Goal: Task Accomplishment & Management: Manage account settings

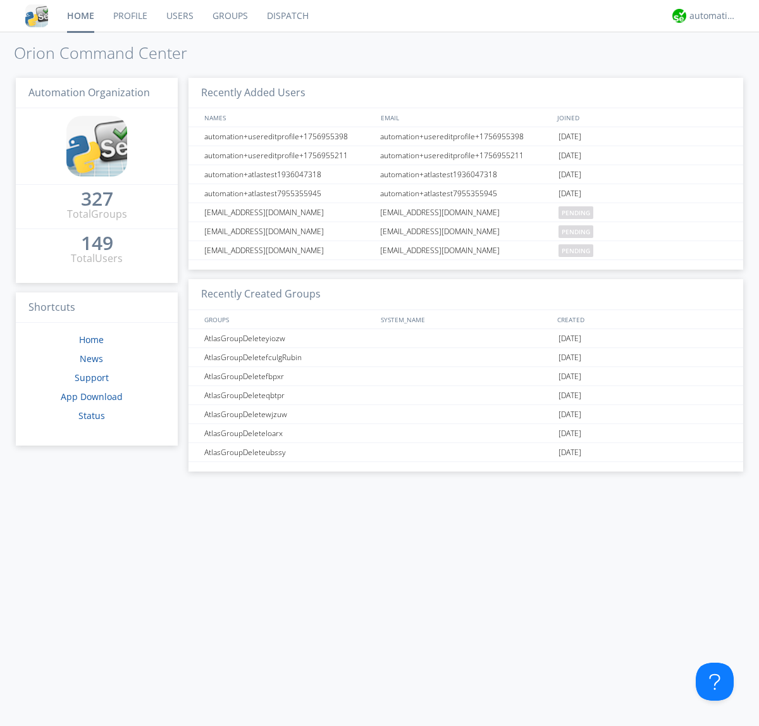
click at [179, 16] on link "Users" at bounding box center [180, 16] width 46 height 32
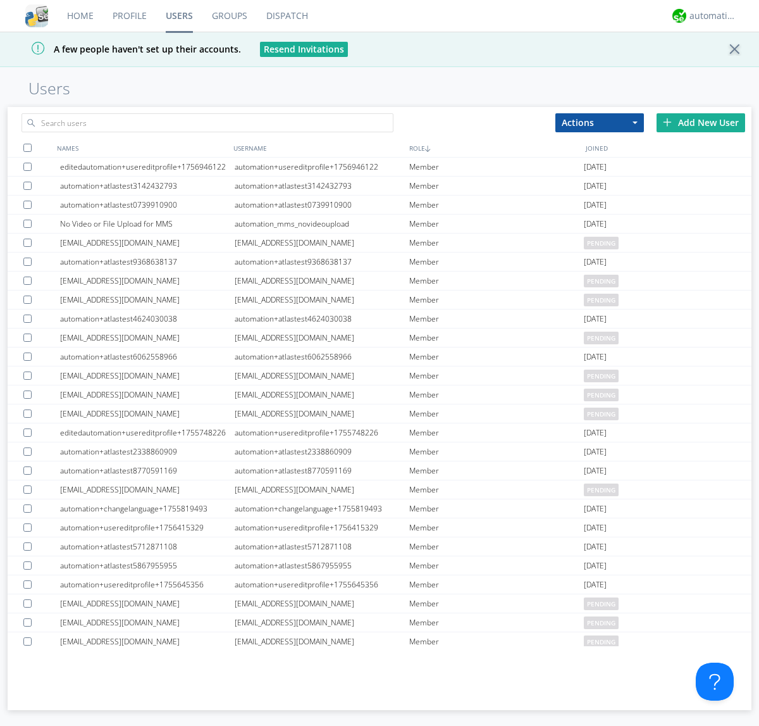
click at [701, 122] on div "Add New User" at bounding box center [701, 122] width 89 height 19
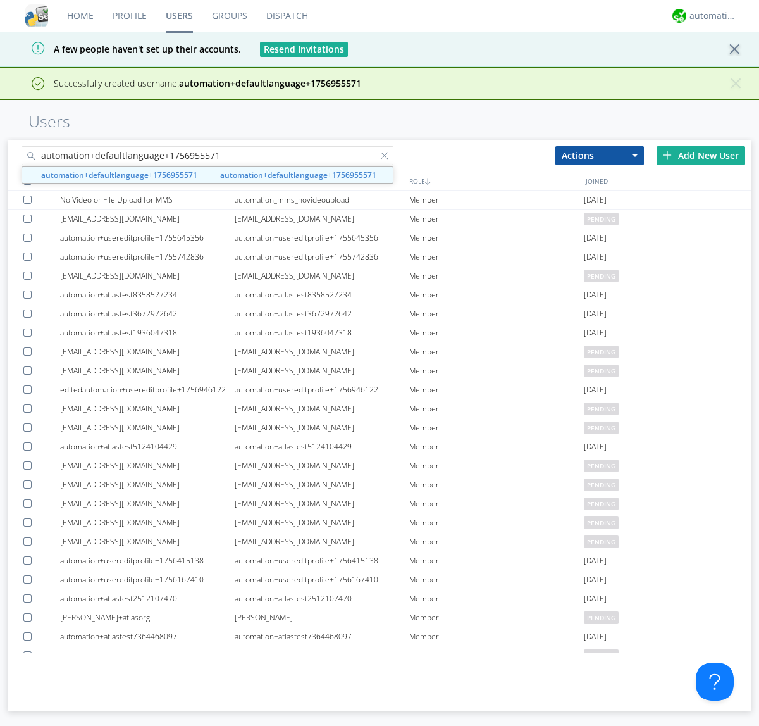
type input "automation+defaultlanguage+1756955571"
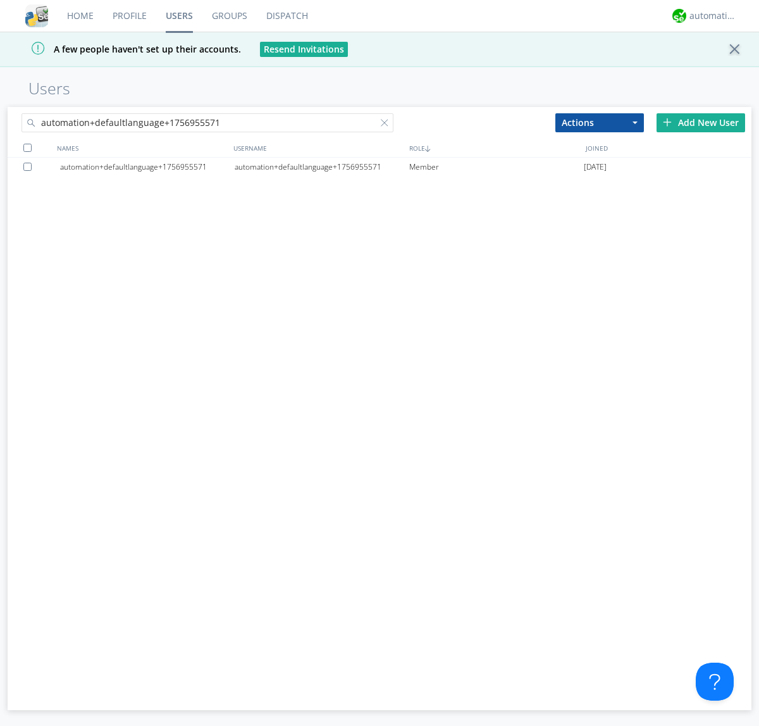
click at [321, 166] on div "automation+defaultlanguage+1756955571" at bounding box center [322, 167] width 175 height 19
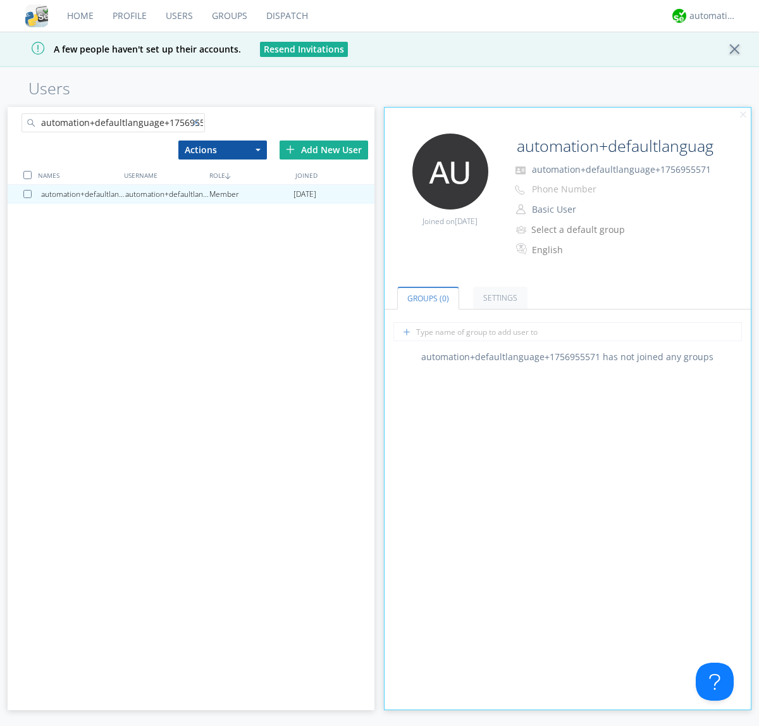
click at [198, 125] on div at bounding box center [198, 125] width 13 height 13
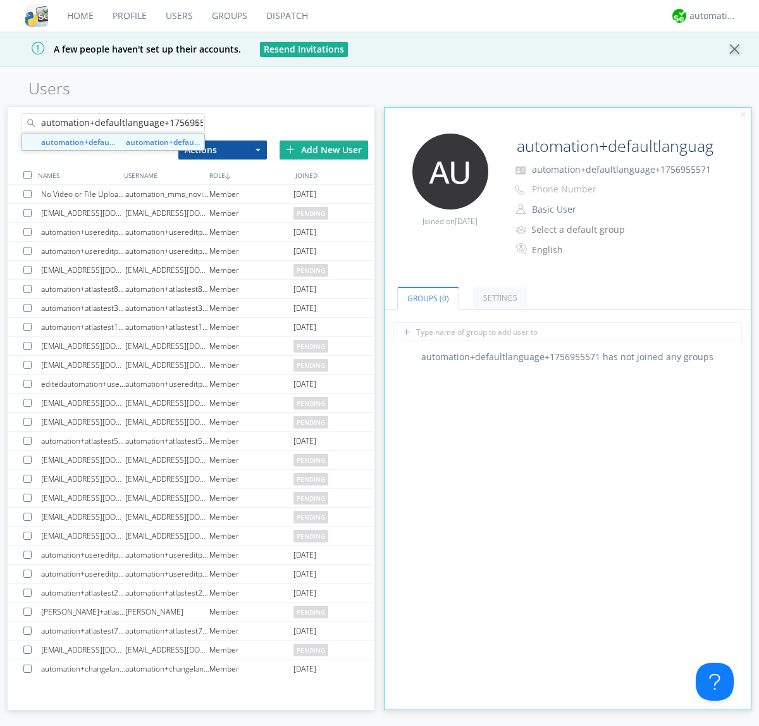
scroll to position [0, 13]
type input "automation+defaultlanguage+1756955571"
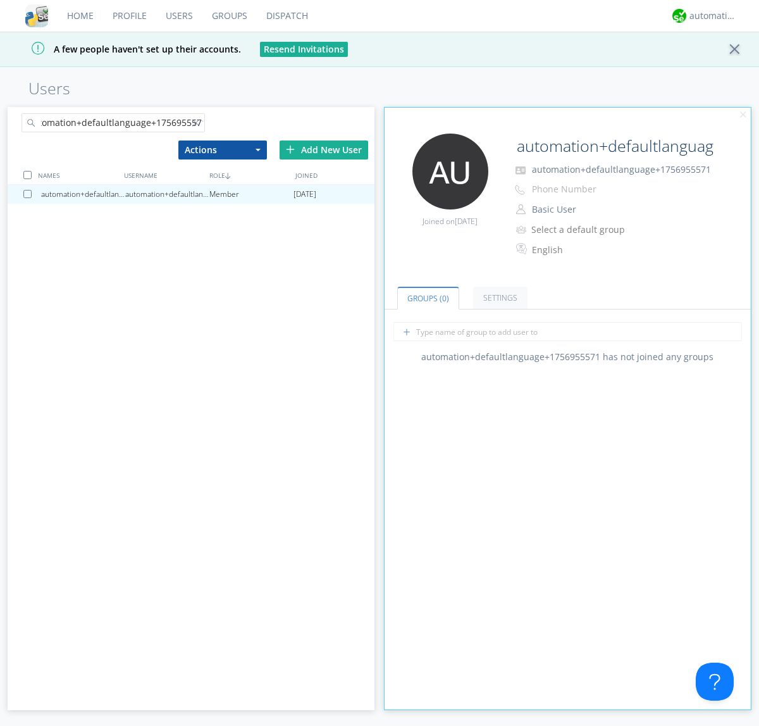
click at [30, 194] on div at bounding box center [29, 194] width 13 height 8
click at [222, 149] on button "Actions" at bounding box center [222, 149] width 89 height 19
click at [0, 0] on link "Delete User" at bounding box center [0, 0] width 0 height 0
